Goal: Find specific page/section

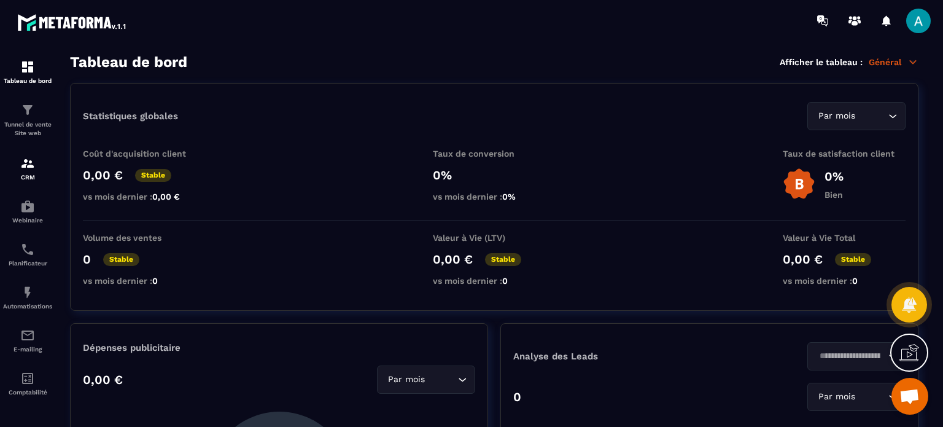
scroll to position [2, 0]
drag, startPoint x: 0, startPoint y: 0, endPoint x: 36, endPoint y: 157, distance: 160.8
click at [36, 157] on div "CRM" at bounding box center [27, 168] width 49 height 25
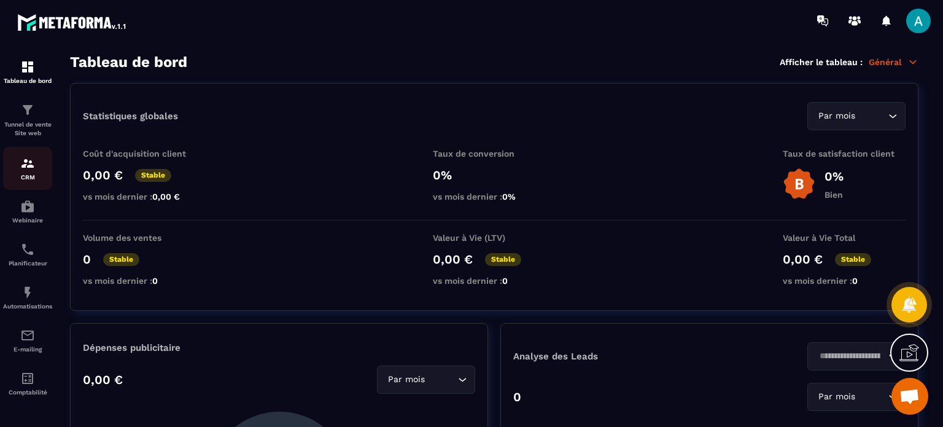
click at [21, 171] on div "CRM" at bounding box center [27, 168] width 49 height 25
click at [25, 162] on img at bounding box center [27, 163] width 15 height 15
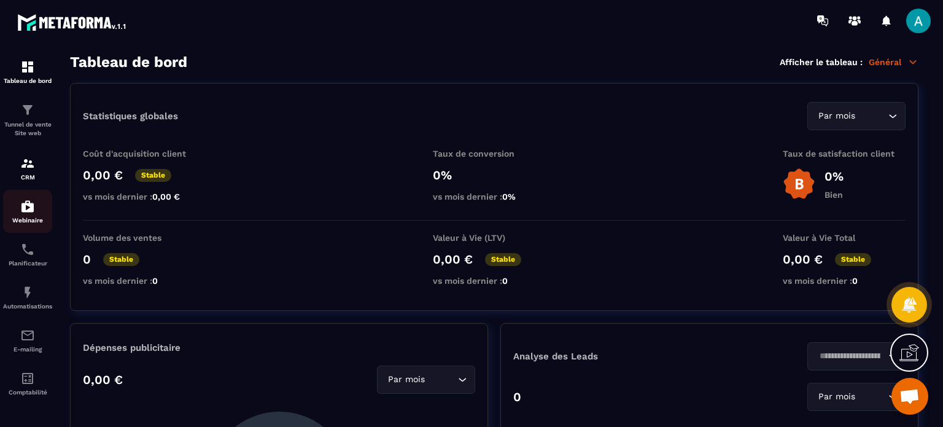
click at [34, 206] on img at bounding box center [27, 206] width 15 height 15
click at [37, 21] on img at bounding box center [72, 22] width 111 height 22
